Goal: Task Accomplishment & Management: Use online tool/utility

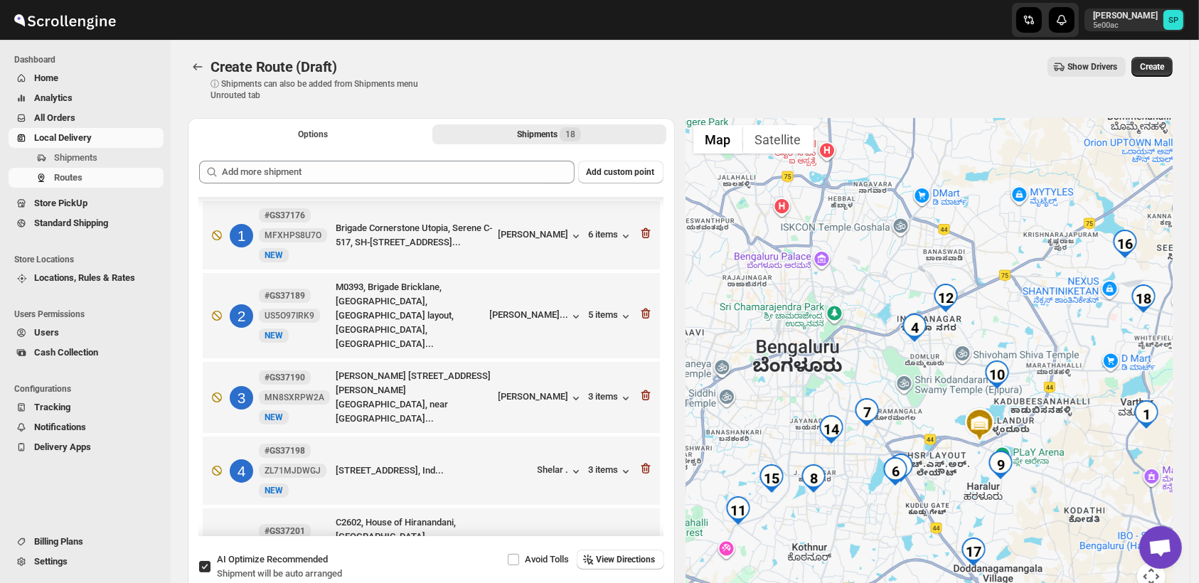
scroll to position [631, 0]
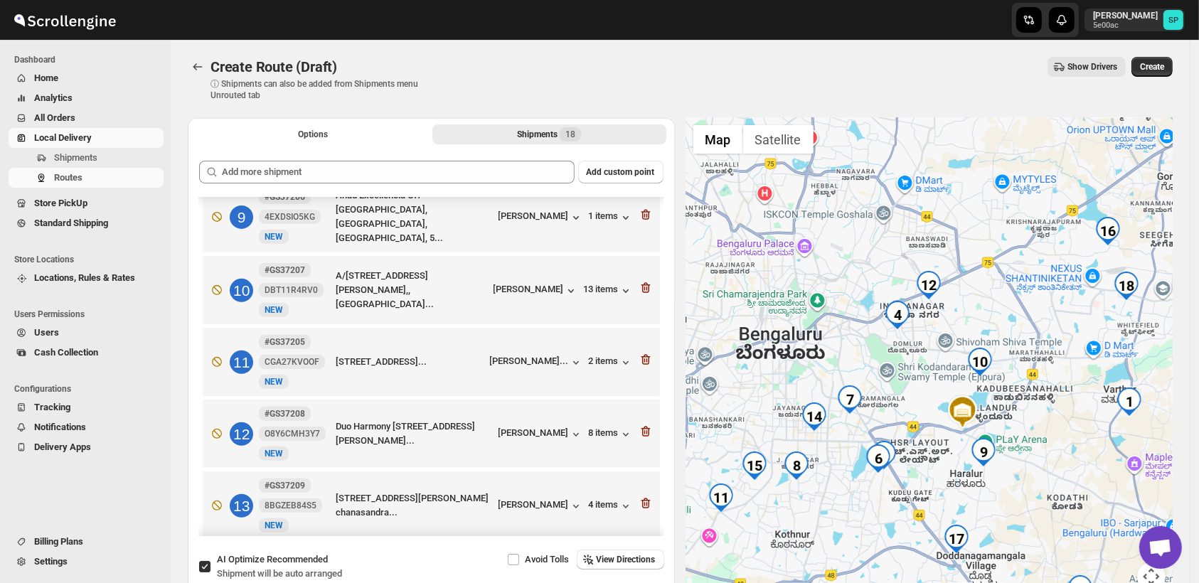
drag, startPoint x: 1035, startPoint y: 384, endPoint x: 1014, endPoint y: 371, distance: 24.9
click at [1014, 371] on div at bounding box center [929, 363] width 487 height 490
click at [641, 283] on icon "button" at bounding box center [645, 288] width 9 height 11
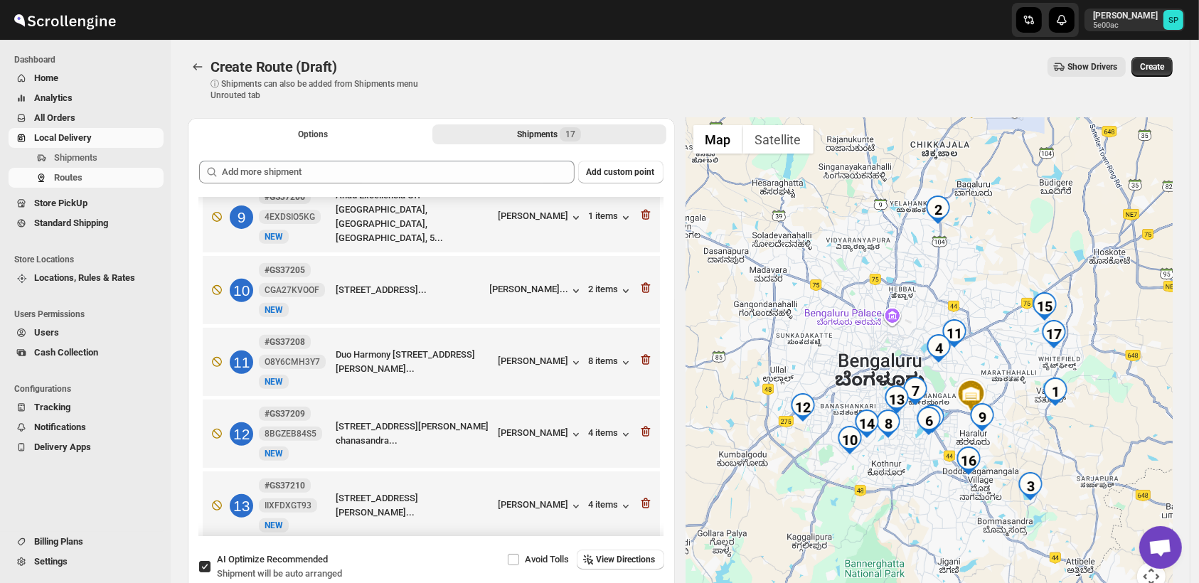
click at [641, 283] on icon "button" at bounding box center [645, 288] width 9 height 11
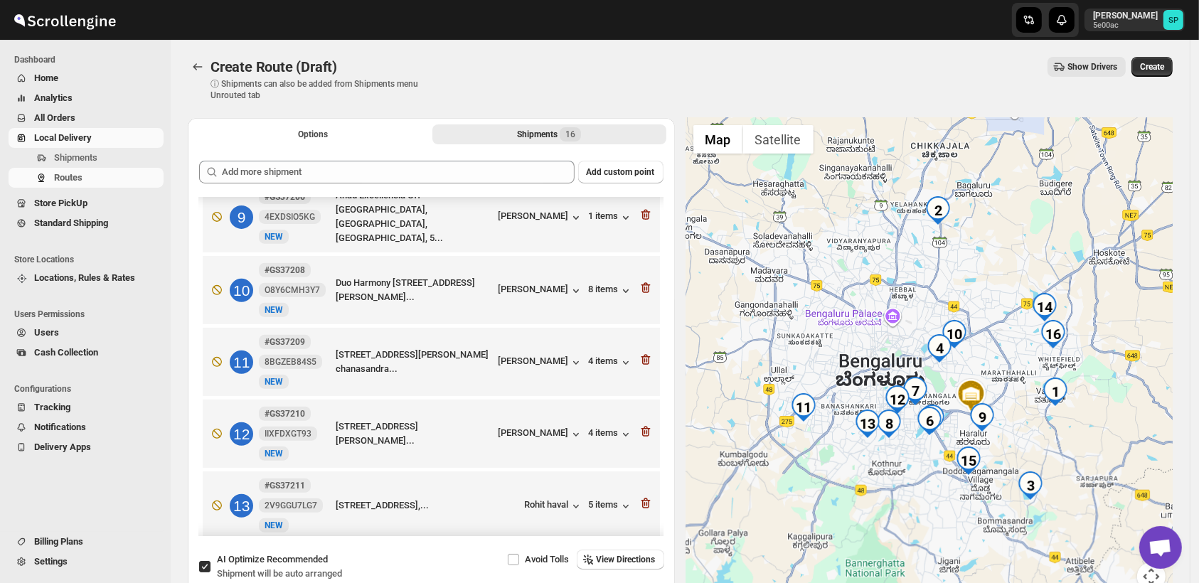
click at [641, 283] on icon "button" at bounding box center [645, 288] width 9 height 11
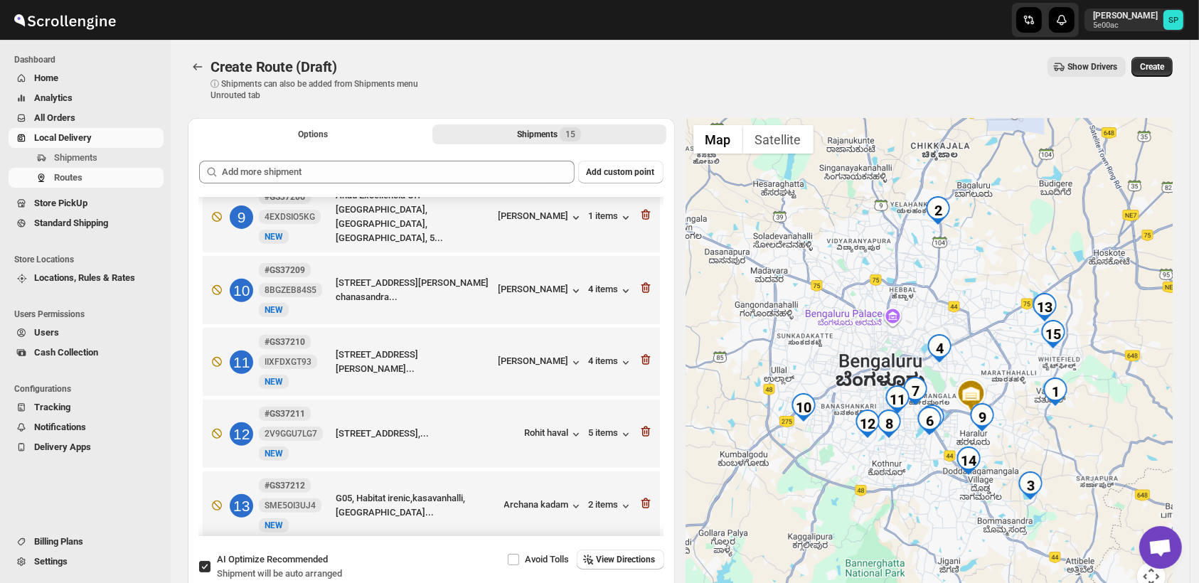
click at [641, 283] on icon "button" at bounding box center [645, 288] width 9 height 11
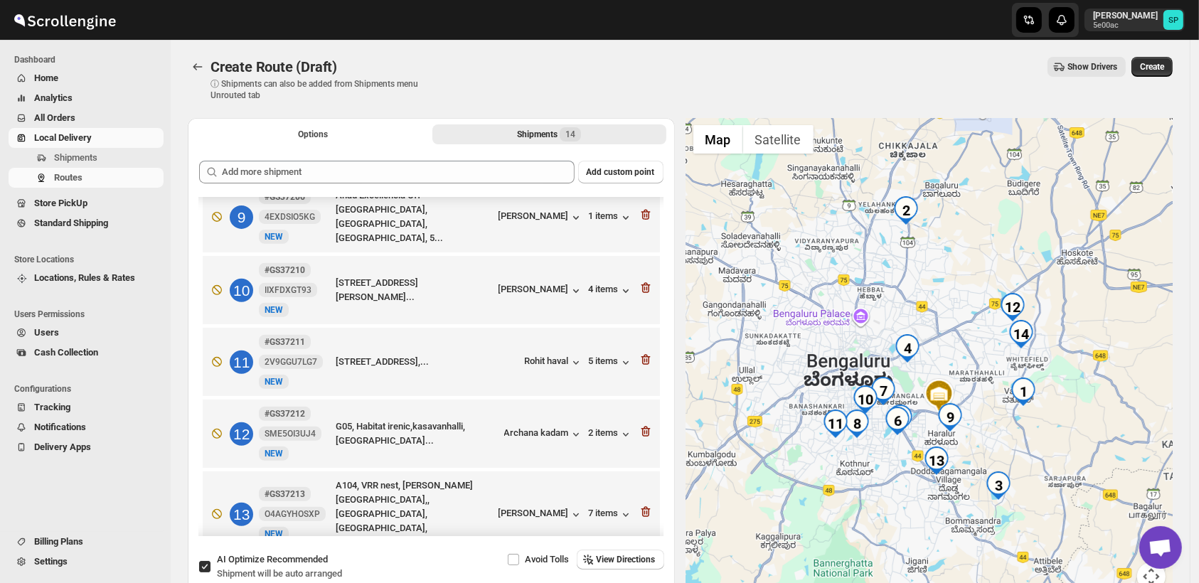
click at [641, 283] on icon "button" at bounding box center [645, 288] width 9 height 11
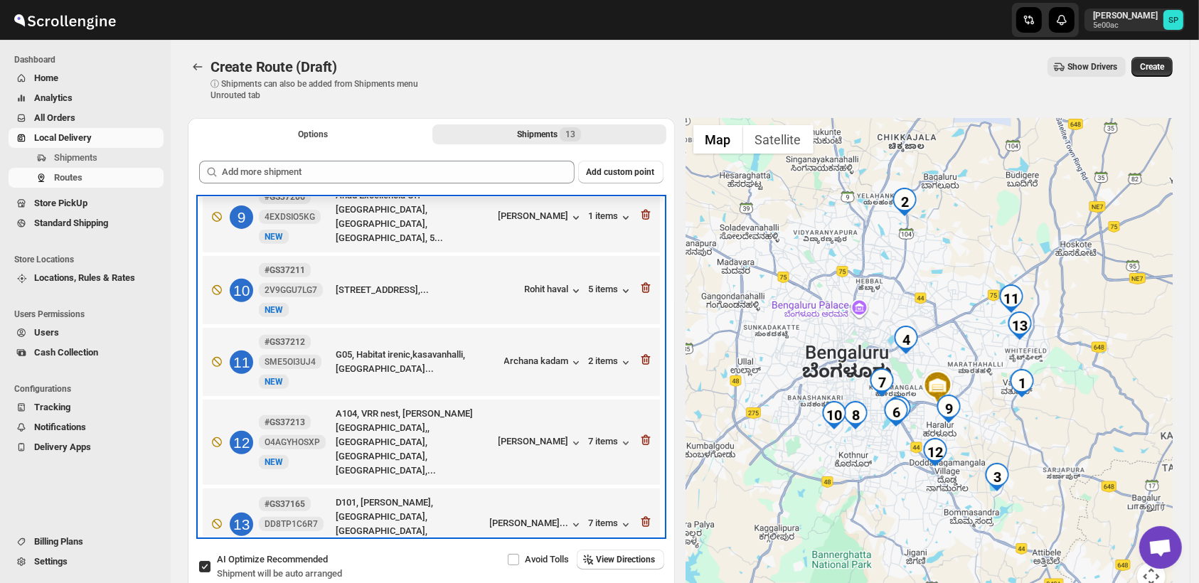
scroll to position [609, 0]
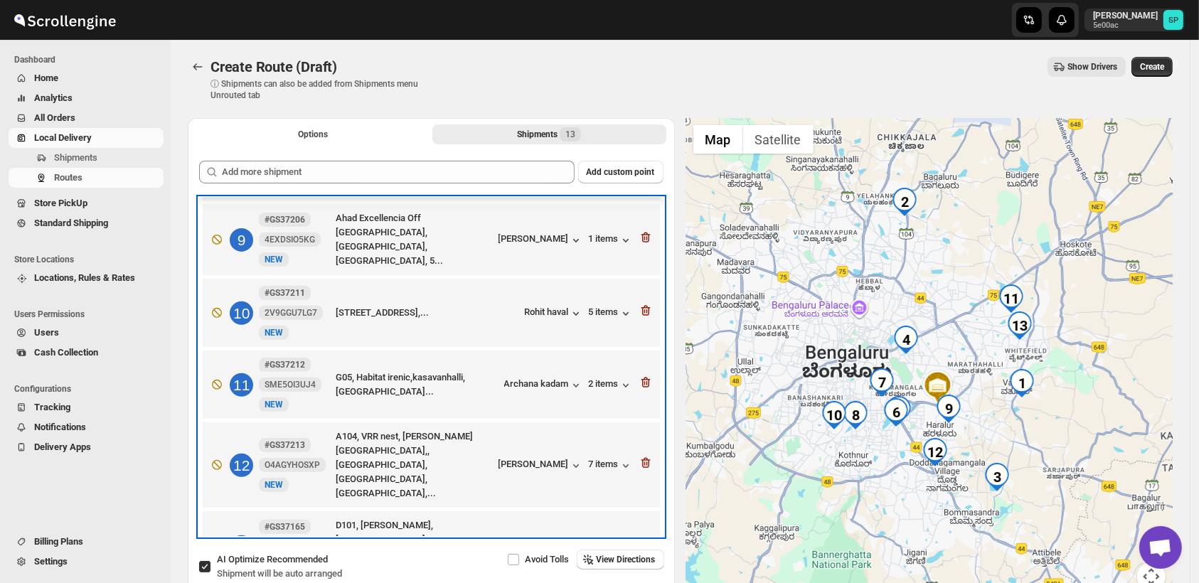
click at [640, 280] on div "10 #GS37211 2V9GGU7LG7 New NEW A 101, Skanda Lakefront Apartment, Yelachenahall…" at bounding box center [428, 310] width 449 height 60
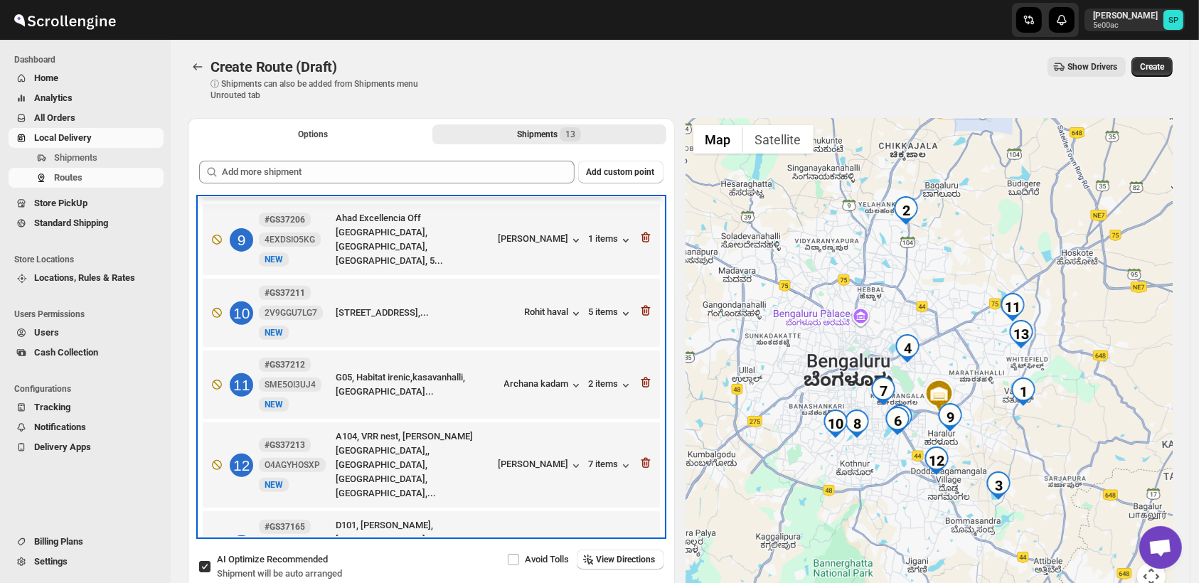
click at [640, 280] on div "10 #GS37211 2V9GGU7LG7 New NEW A 101, Skanda Lakefront Apartment, Yelachenahall…" at bounding box center [428, 310] width 449 height 60
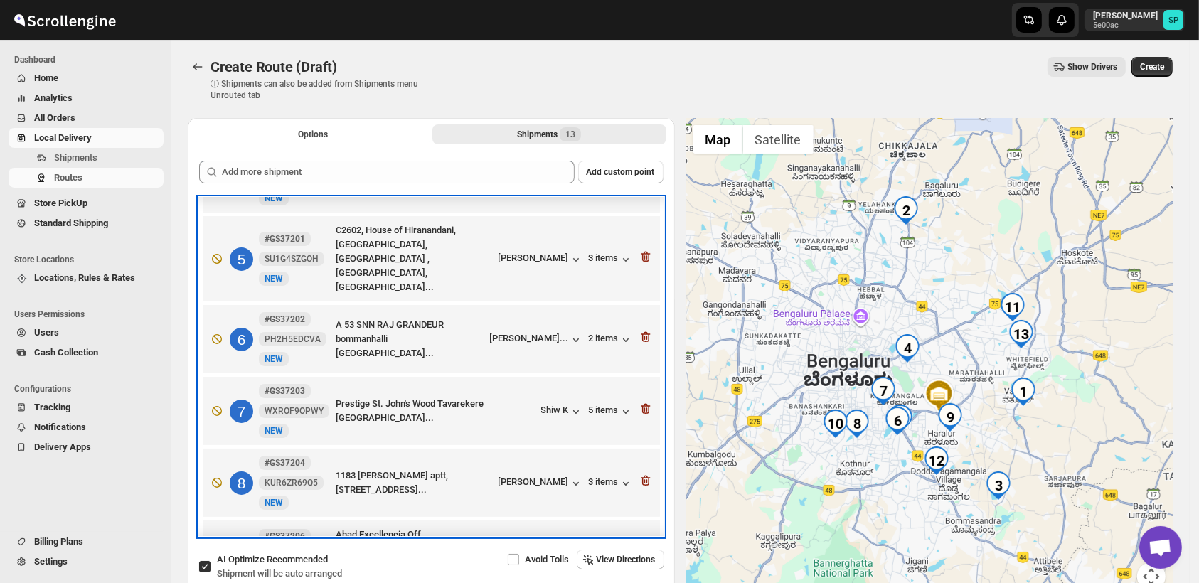
scroll to position [0, 0]
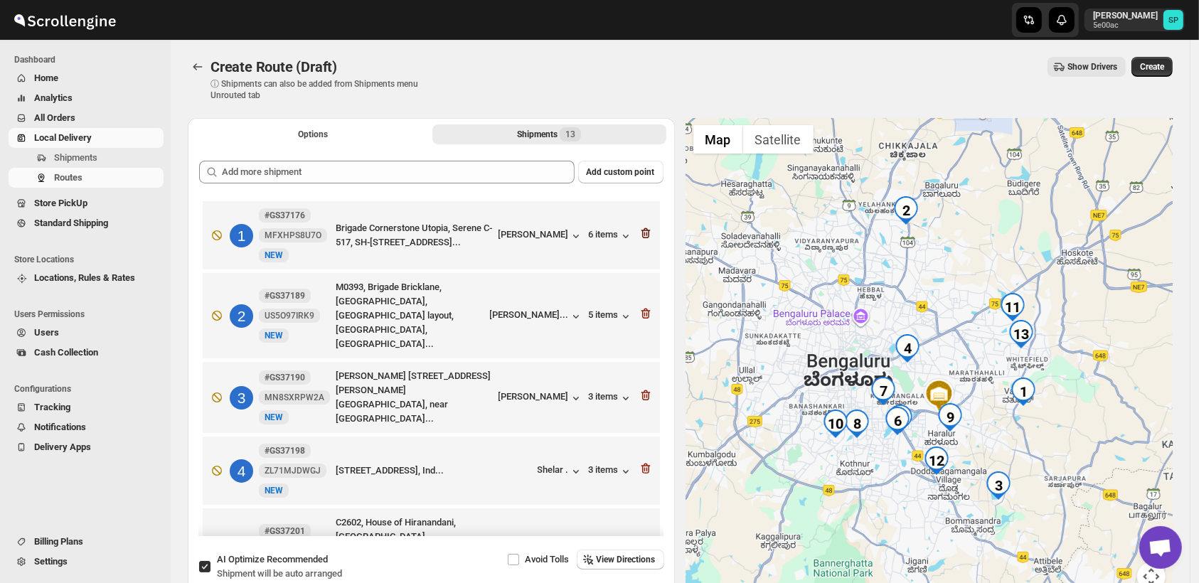
click at [644, 236] on icon "button" at bounding box center [645, 233] width 9 height 11
click at [644, 309] on icon "button" at bounding box center [645, 314] width 9 height 11
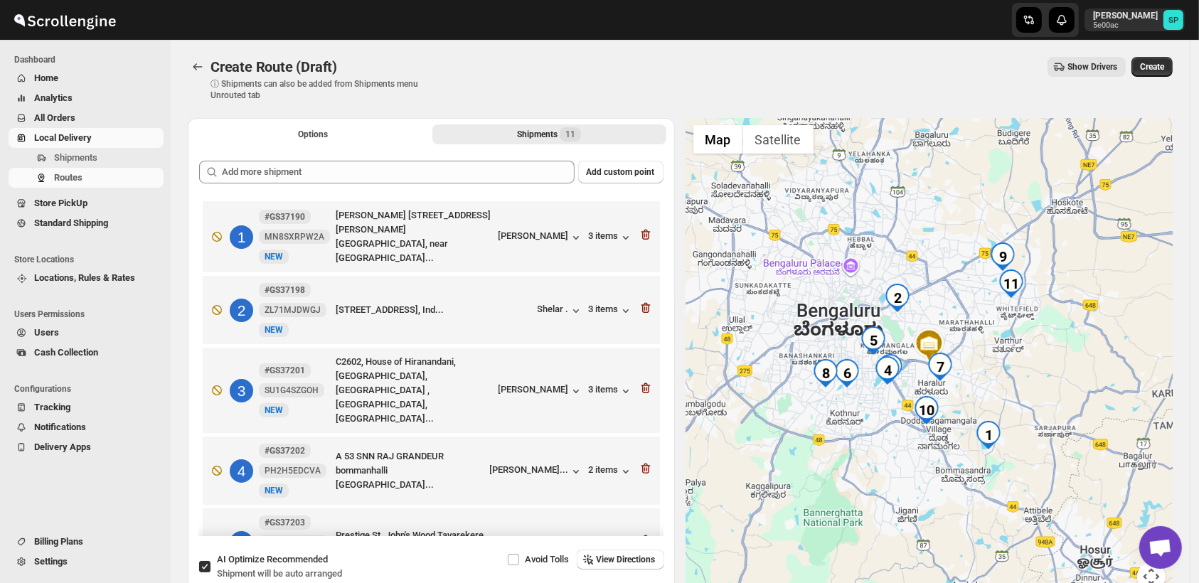
click at [644, 236] on icon "button" at bounding box center [645, 235] width 9 height 11
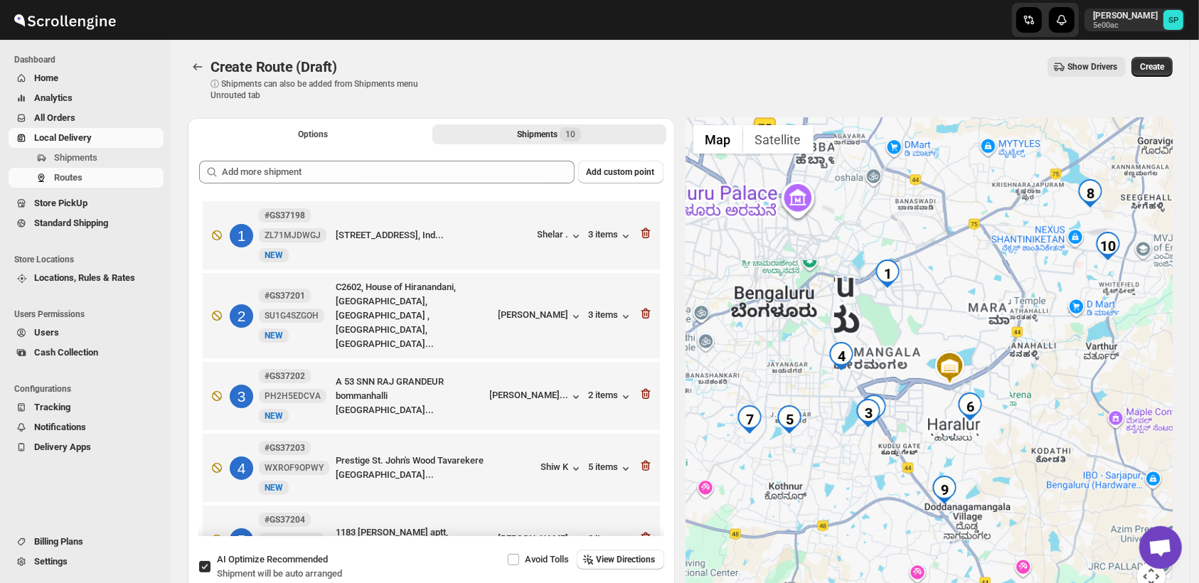
click at [644, 236] on icon "button" at bounding box center [645, 233] width 9 height 11
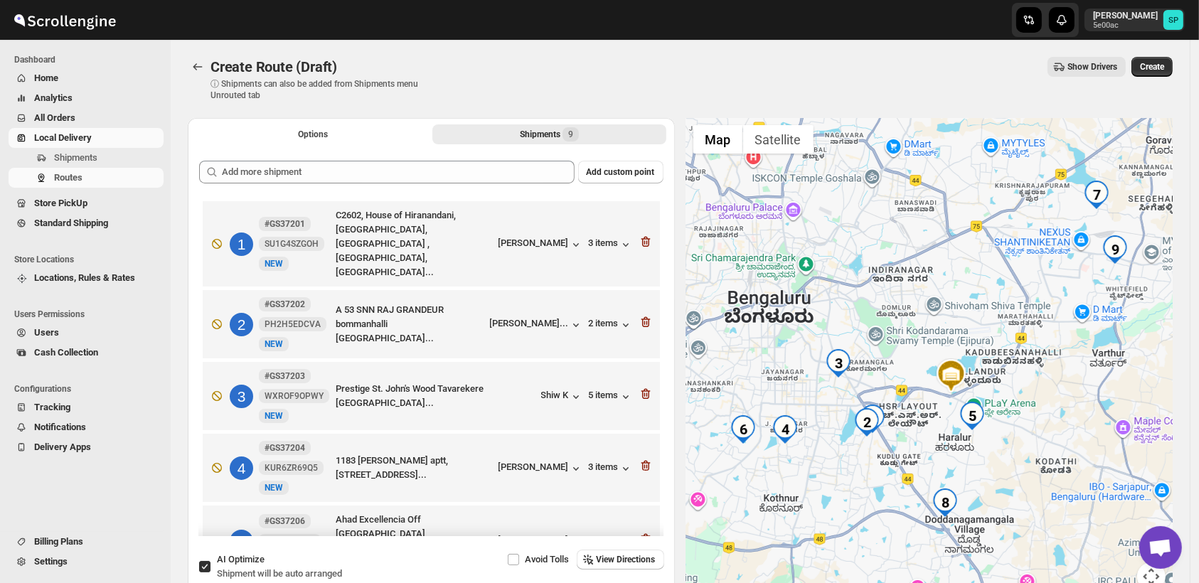
click at [644, 237] on icon "button" at bounding box center [645, 242] width 9 height 11
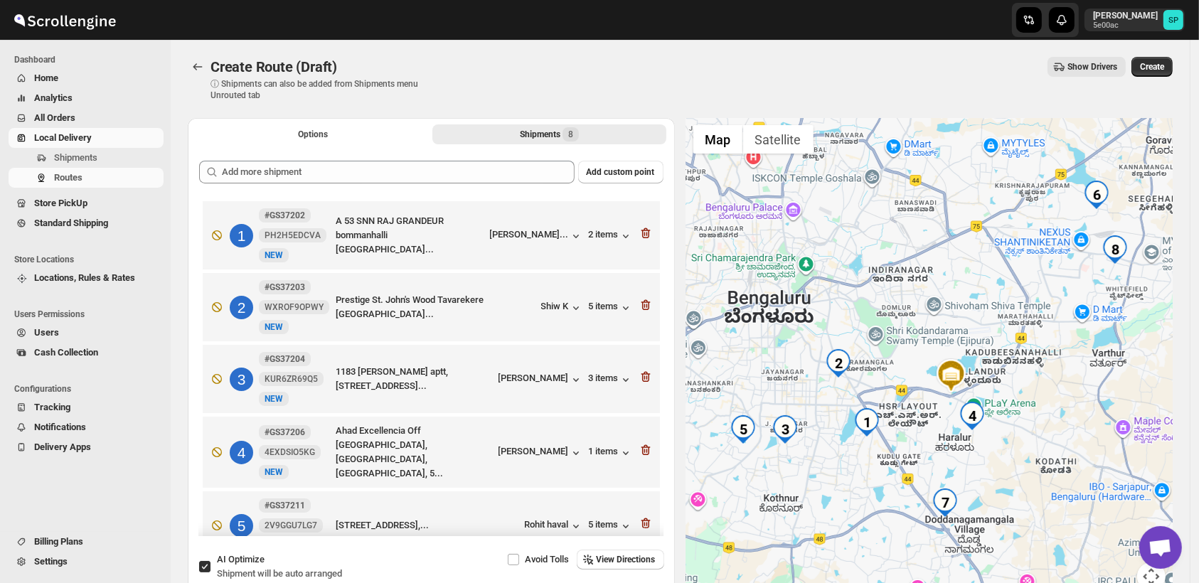
click at [644, 235] on icon "button" at bounding box center [645, 233] width 9 height 11
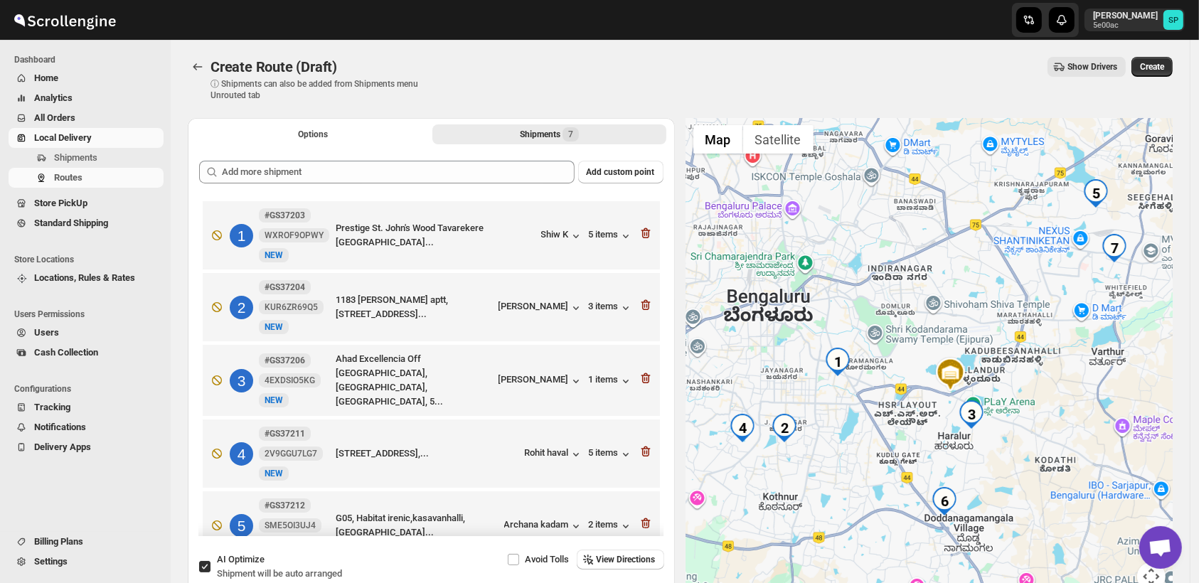
click at [644, 235] on icon "button" at bounding box center [645, 233] width 9 height 11
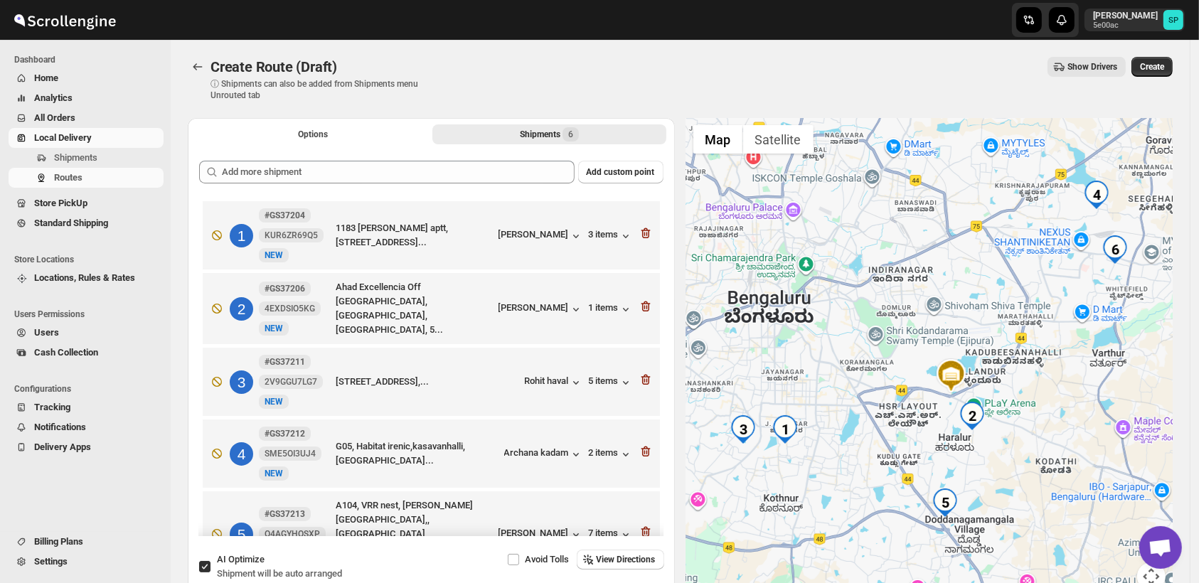
click at [644, 235] on icon "button" at bounding box center [645, 233] width 9 height 11
click at [644, 302] on icon "button" at bounding box center [645, 307] width 9 height 11
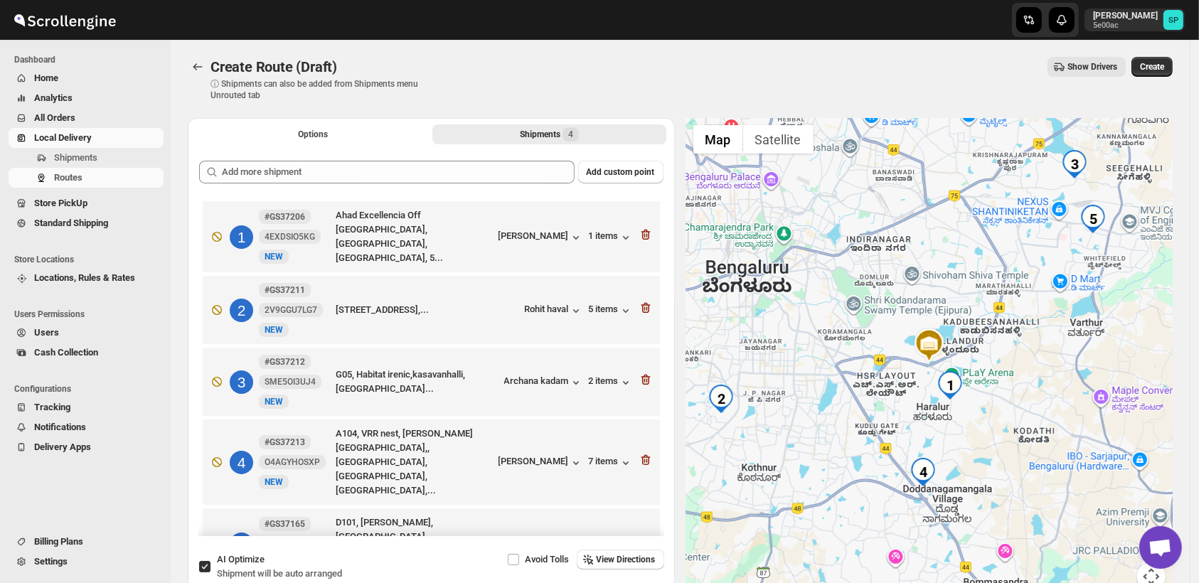
click at [644, 301] on icon "button" at bounding box center [646, 308] width 14 height 14
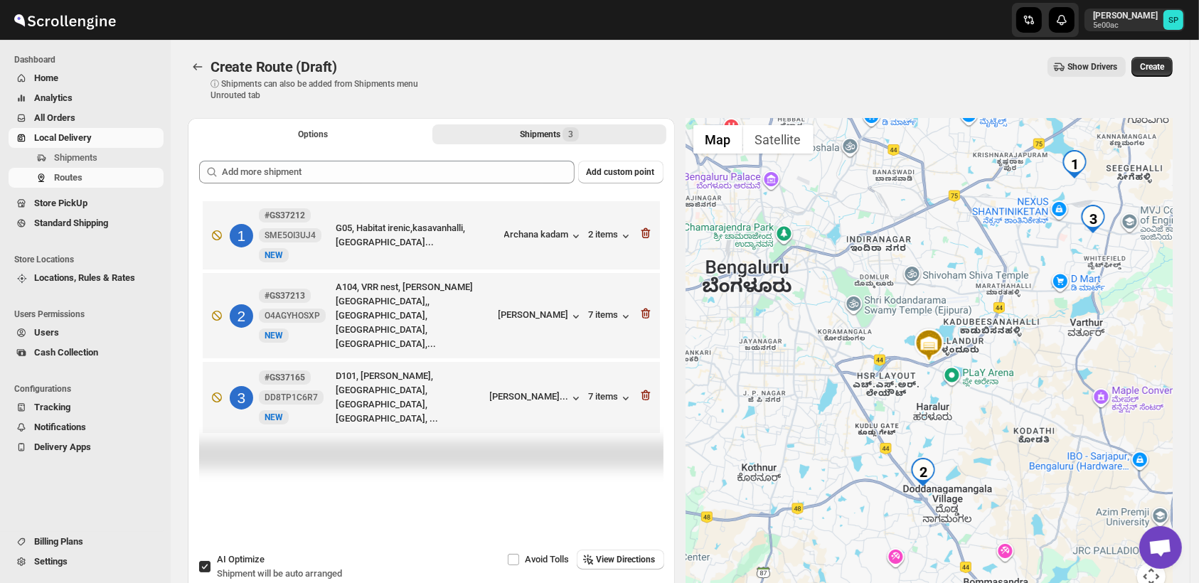
click at [644, 235] on icon "button" at bounding box center [646, 233] width 14 height 14
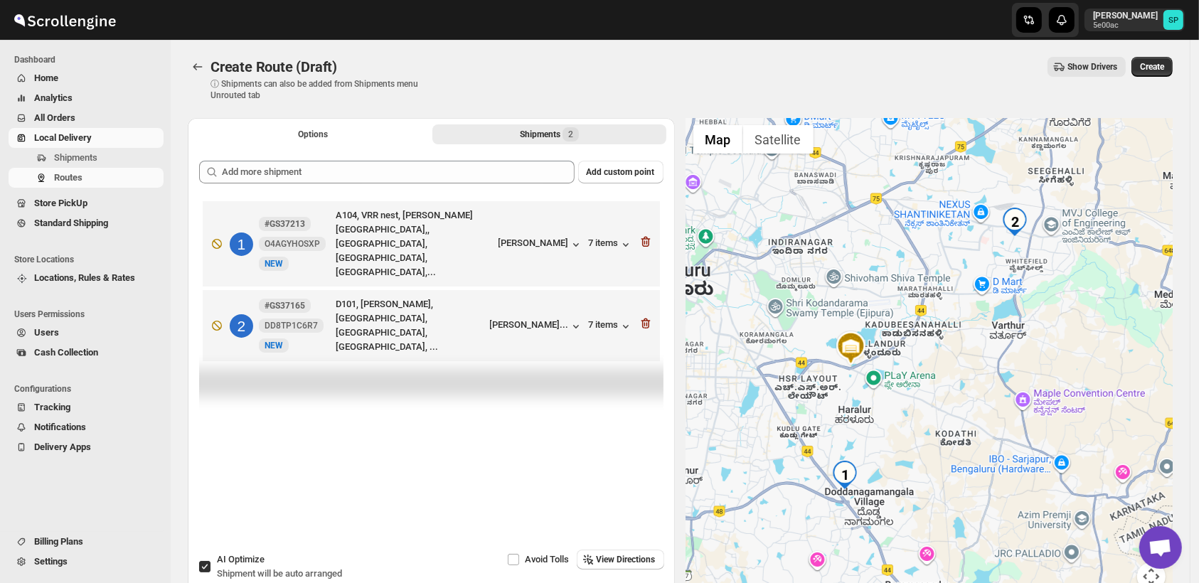
click at [644, 235] on icon "button" at bounding box center [646, 242] width 14 height 14
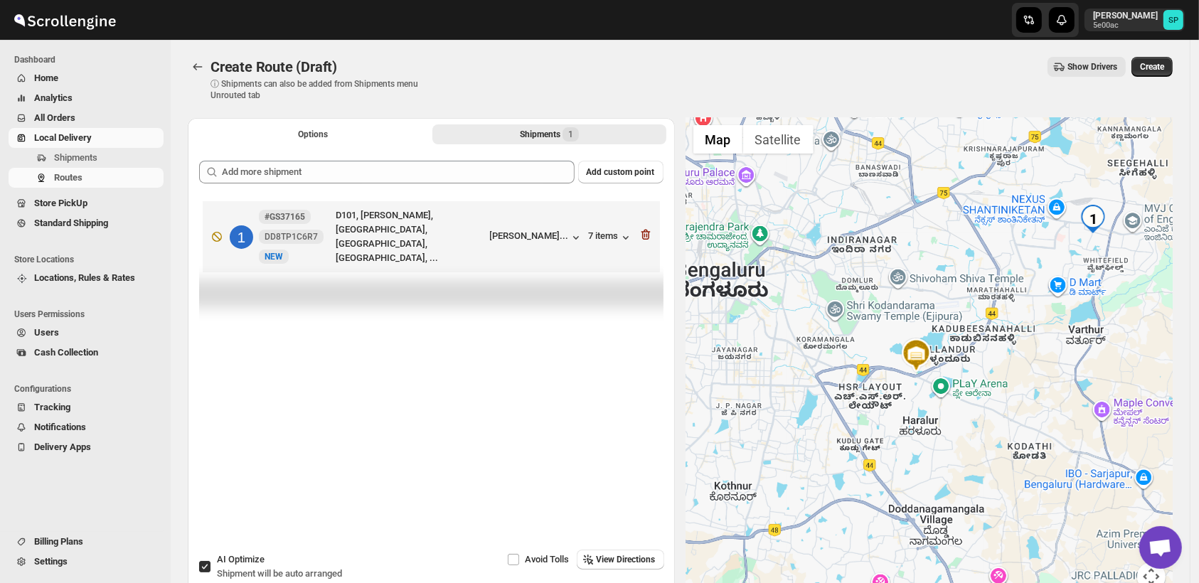
click at [644, 235] on icon "button" at bounding box center [646, 235] width 14 height 14
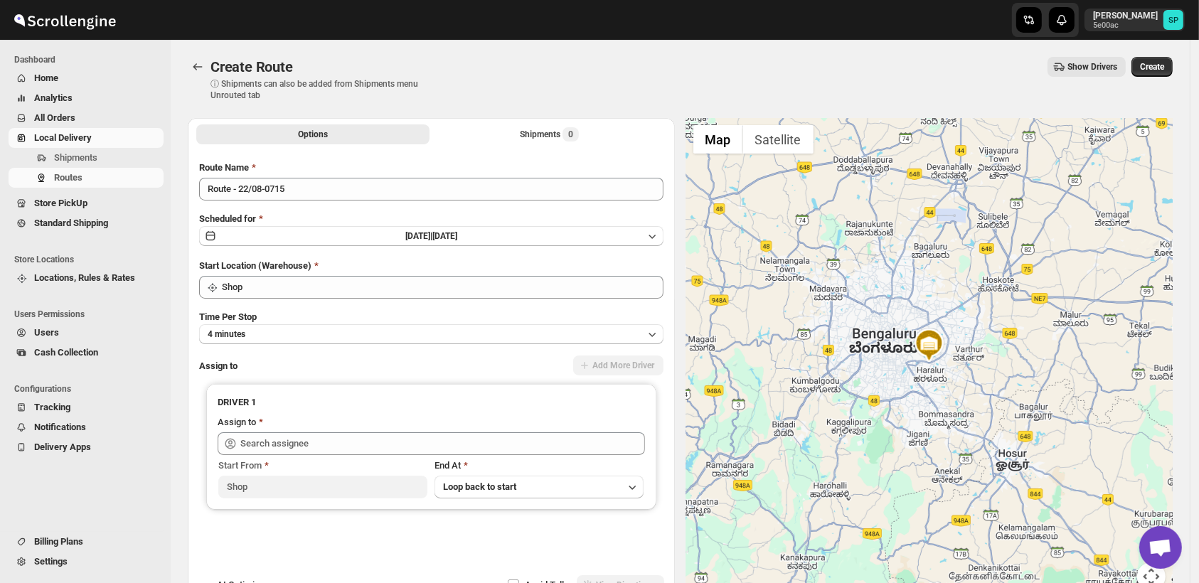
click at [186, 70] on div "Create Route. This page is ready Create Route ⓘ Shipments can also be added fro…" at bounding box center [680, 330] width 1019 height 580
click at [187, 70] on div "Create Route. This page is ready Create Route ⓘ Shipments can also be added fro…" at bounding box center [680, 330] width 1019 height 580
